Goal: Information Seeking & Learning: Learn about a topic

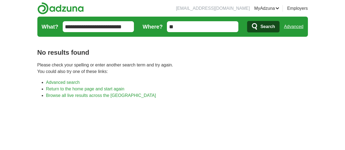
type input "*"
click at [186, 25] on input "Where?" at bounding box center [202, 26] width 71 height 11
click at [275, 28] on span "Search" at bounding box center [267, 26] width 14 height 11
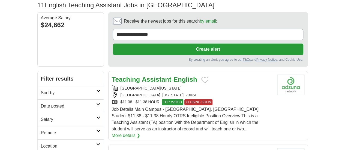
scroll to position [55, 0]
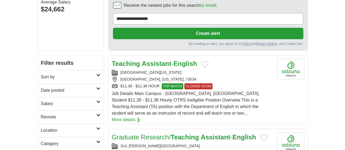
click at [140, 117] on link "More details ❯" at bounding box center [126, 120] width 29 height 7
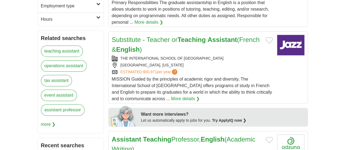
scroll to position [205, 0]
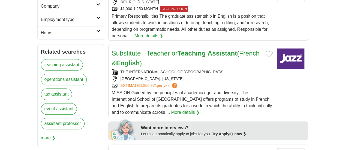
click at [41, 89] on link "tax assistant" at bounding box center [56, 94] width 31 height 11
click at [56, 133] on span "more ❯" at bounding box center [48, 138] width 15 height 11
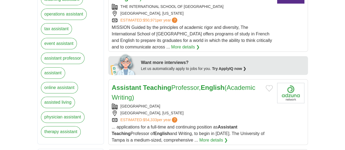
scroll to position [275, 0]
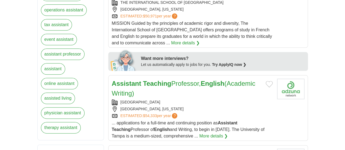
click at [41, 78] on link "online assistant" at bounding box center [59, 83] width 37 height 11
